Goal: Check status: Check status

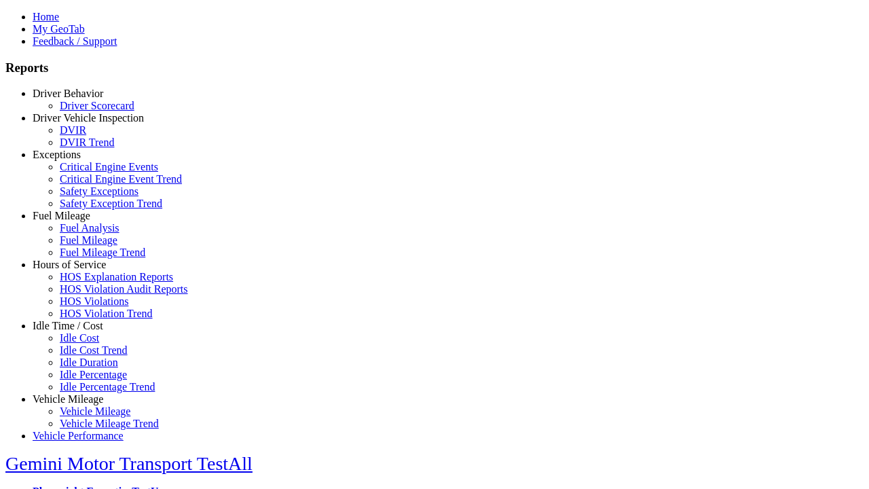
click at [78, 331] on link "Idle Time / Cost" at bounding box center [68, 326] width 71 height 12
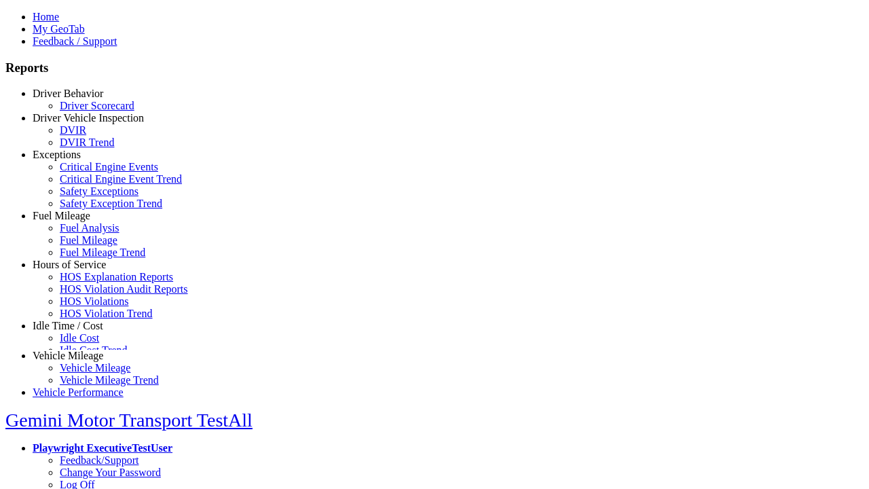
click at [88, 356] on link "Idle Cost Trend" at bounding box center [94, 350] width 68 height 12
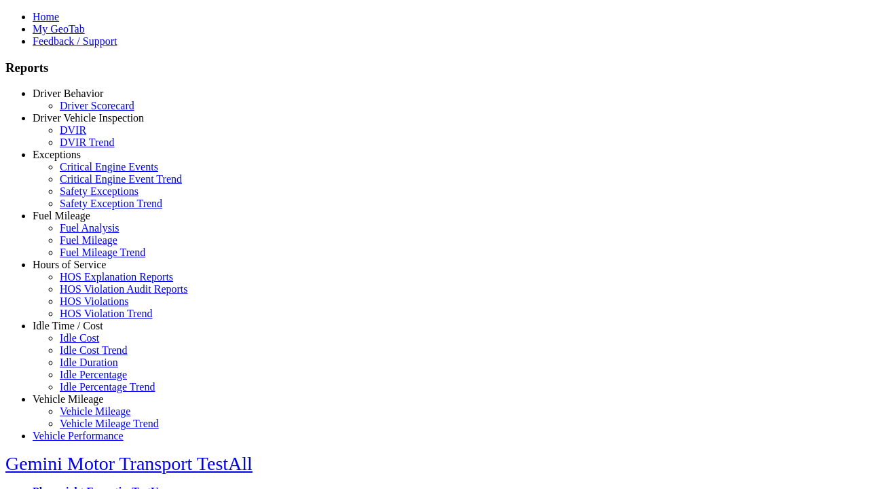
select select
type input "*********"
